Goal: Navigation & Orientation: Find specific page/section

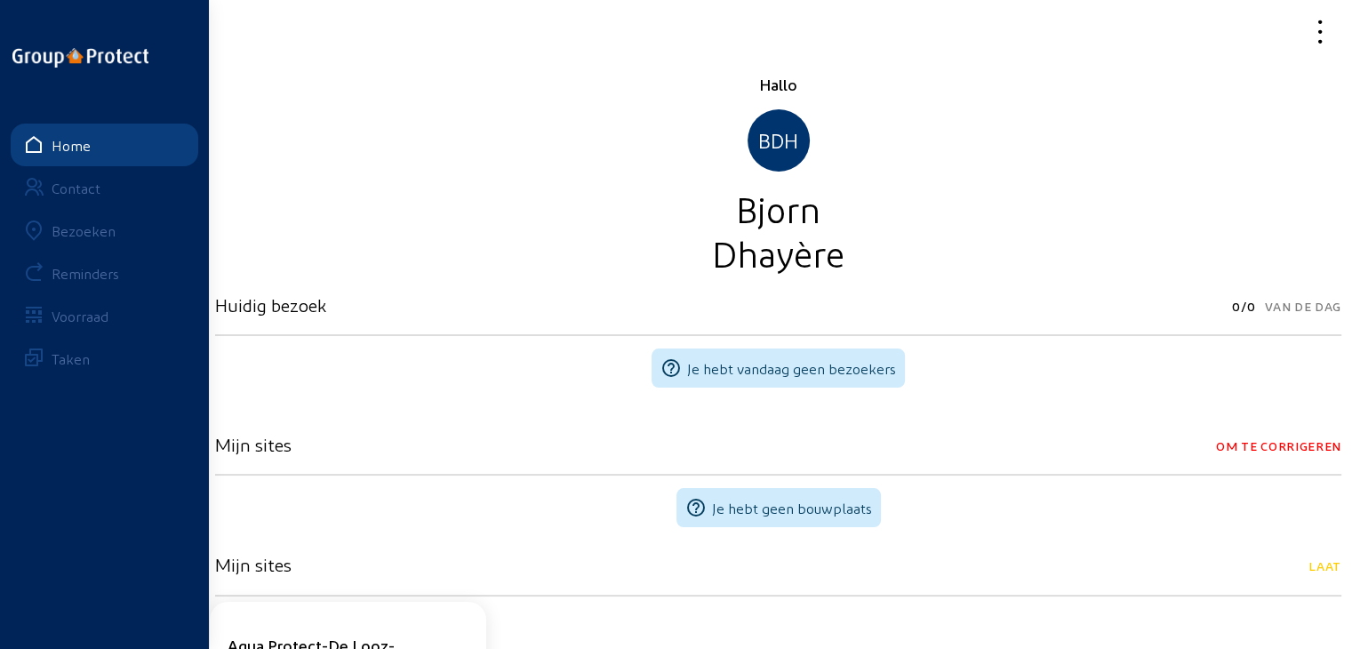
click at [92, 233] on div "Bezoeken" at bounding box center [84, 230] width 64 height 17
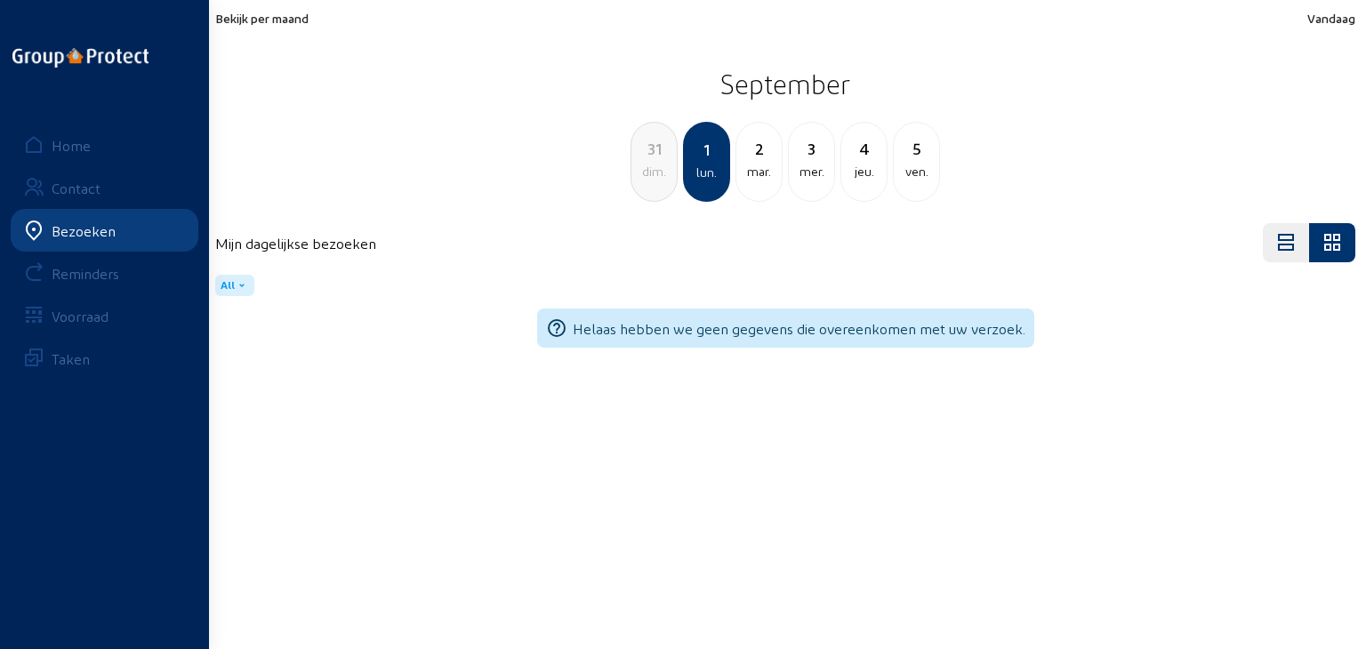
click at [286, 19] on span "Bekijk per maand" at bounding box center [261, 18] width 93 height 15
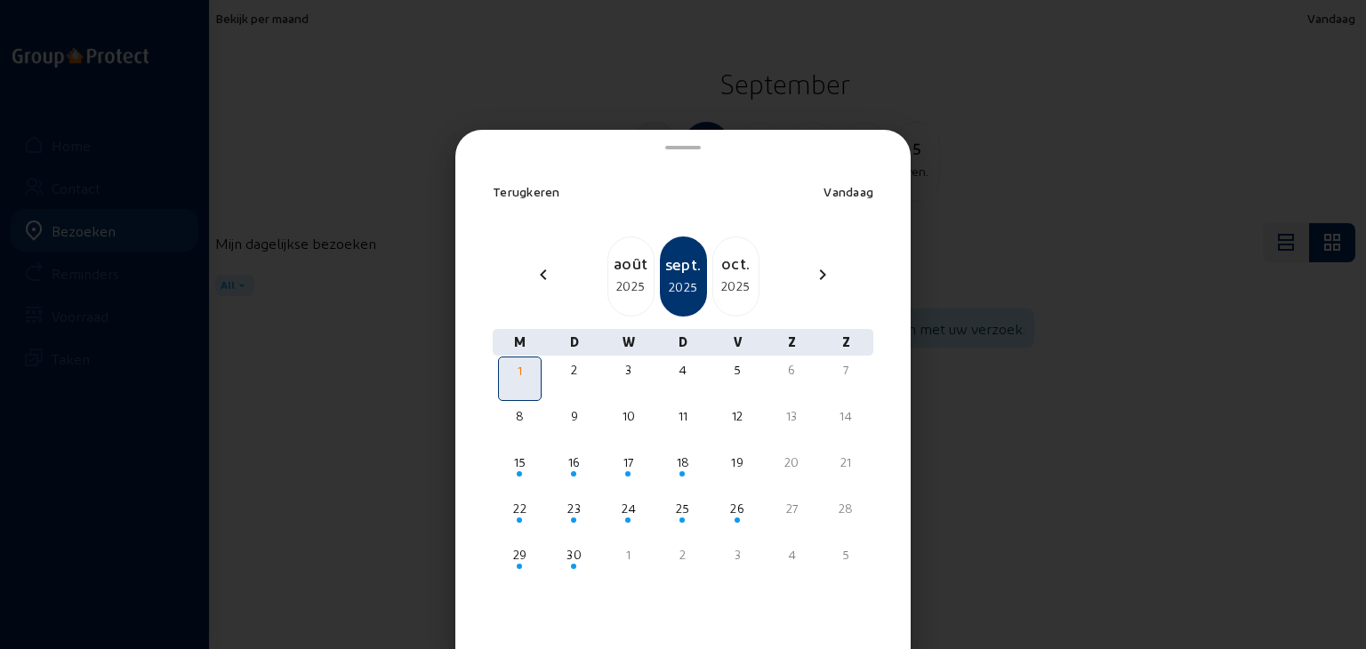
click at [723, 291] on div "2025" at bounding box center [735, 286] width 45 height 21
click at [722, 290] on div "2025" at bounding box center [735, 286] width 45 height 21
click at [722, 290] on div "2026" at bounding box center [735, 286] width 45 height 21
